Goal: Check status: Check status

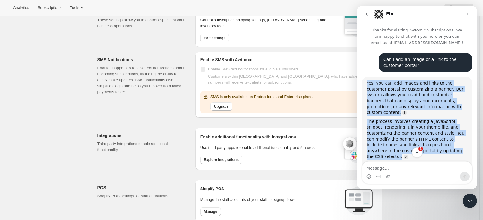
scroll to position [1, 0]
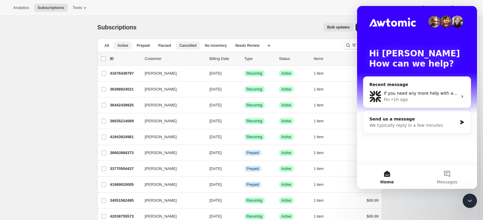
click at [190, 46] on span "Cancelled" at bounding box center [188, 45] width 17 height 5
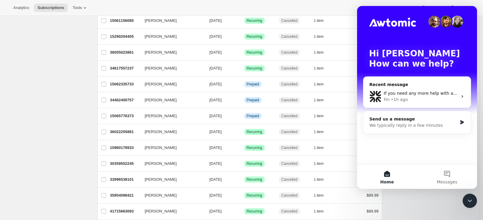
scroll to position [217, 0]
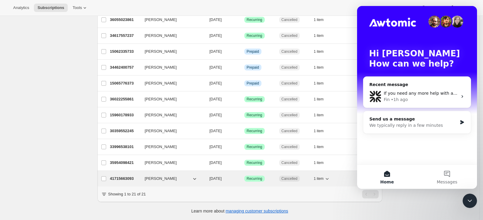
click at [126, 176] on p "41715663093" at bounding box center [125, 179] width 30 height 6
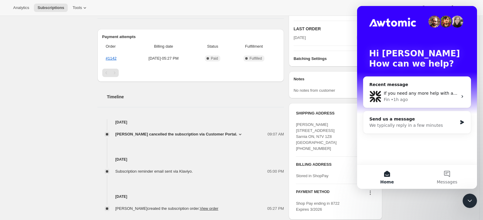
scroll to position [155, 0]
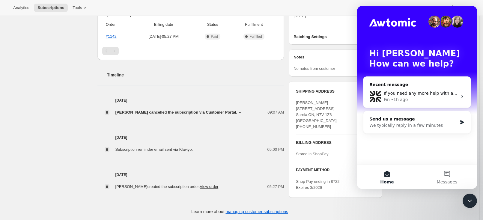
click at [241, 112] on icon at bounding box center [240, 112] width 6 height 6
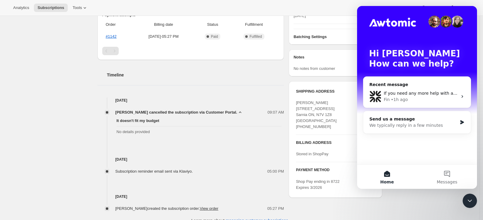
click at [472, 198] on icon "Close Intercom Messenger" at bounding box center [469, 200] width 7 height 7
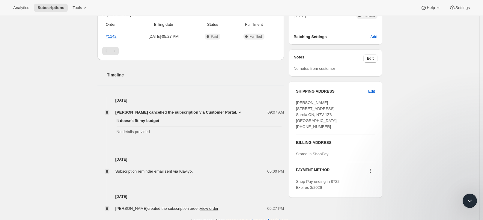
scroll to position [0, 0]
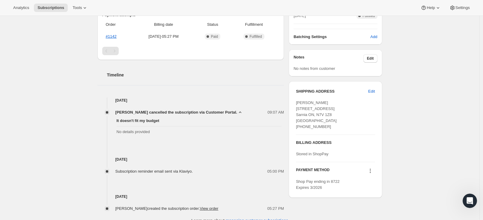
click at [67, 136] on div "Subscription #41715663093. This page is ready Subscription #41715663093 Success…" at bounding box center [240, 45] width 480 height 369
click at [155, 112] on span "[PERSON_NAME] cancelled the subscription via Customer Portal." at bounding box center [176, 112] width 122 height 6
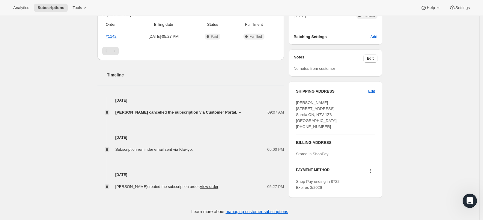
click at [155, 112] on span "[PERSON_NAME] cancelled the subscription via Customer Portal." at bounding box center [176, 112] width 122 height 6
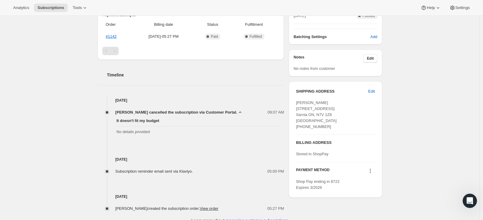
click at [66, 127] on div "Subscription #41715663093. This page is ready Subscription #41715663093 Success…" at bounding box center [240, 45] width 480 height 369
